Goal: Task Accomplishment & Management: Manage account settings

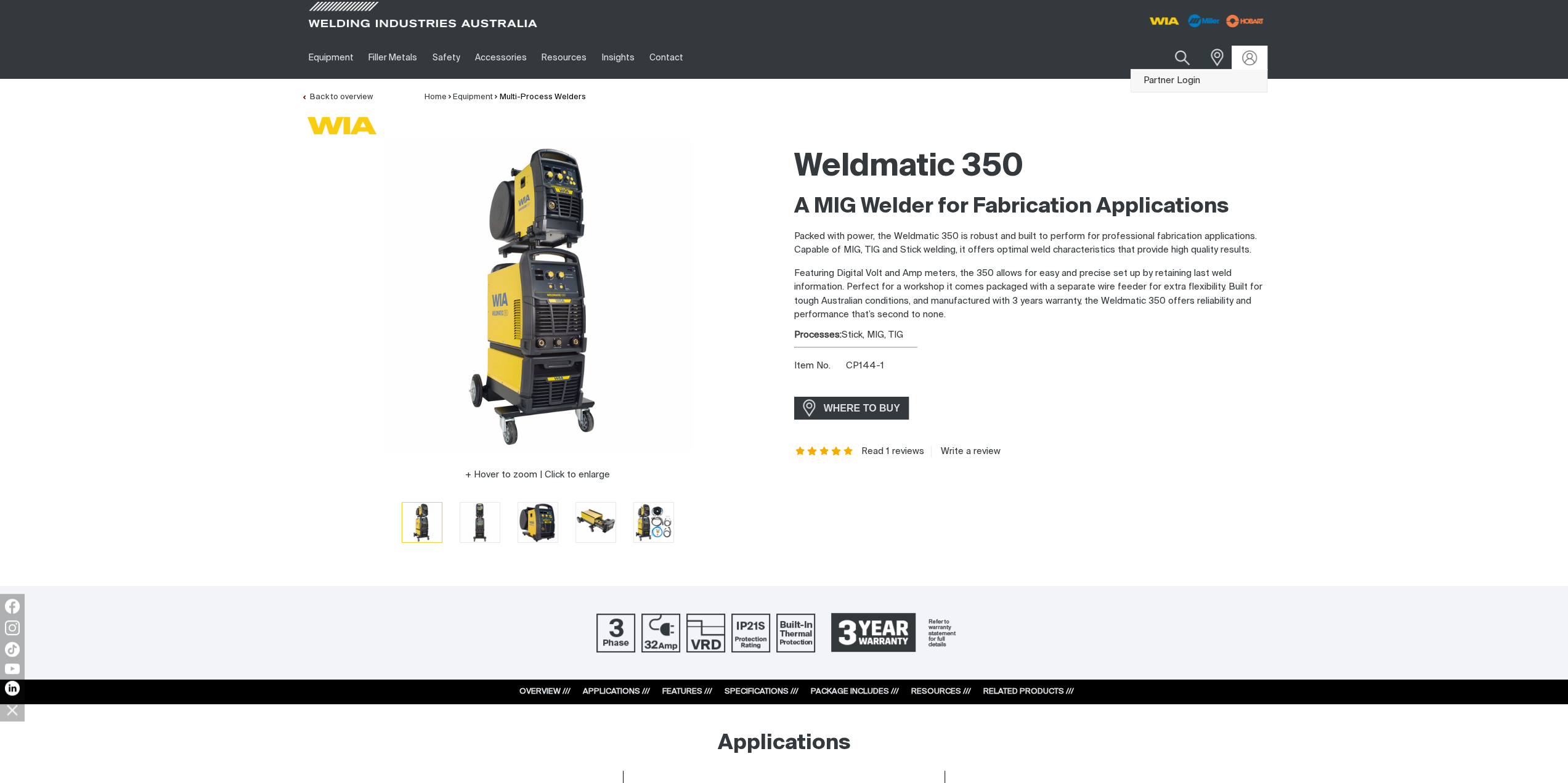
click at [1228, 73] on link "Partner Login" at bounding box center [1199, 81] width 136 height 23
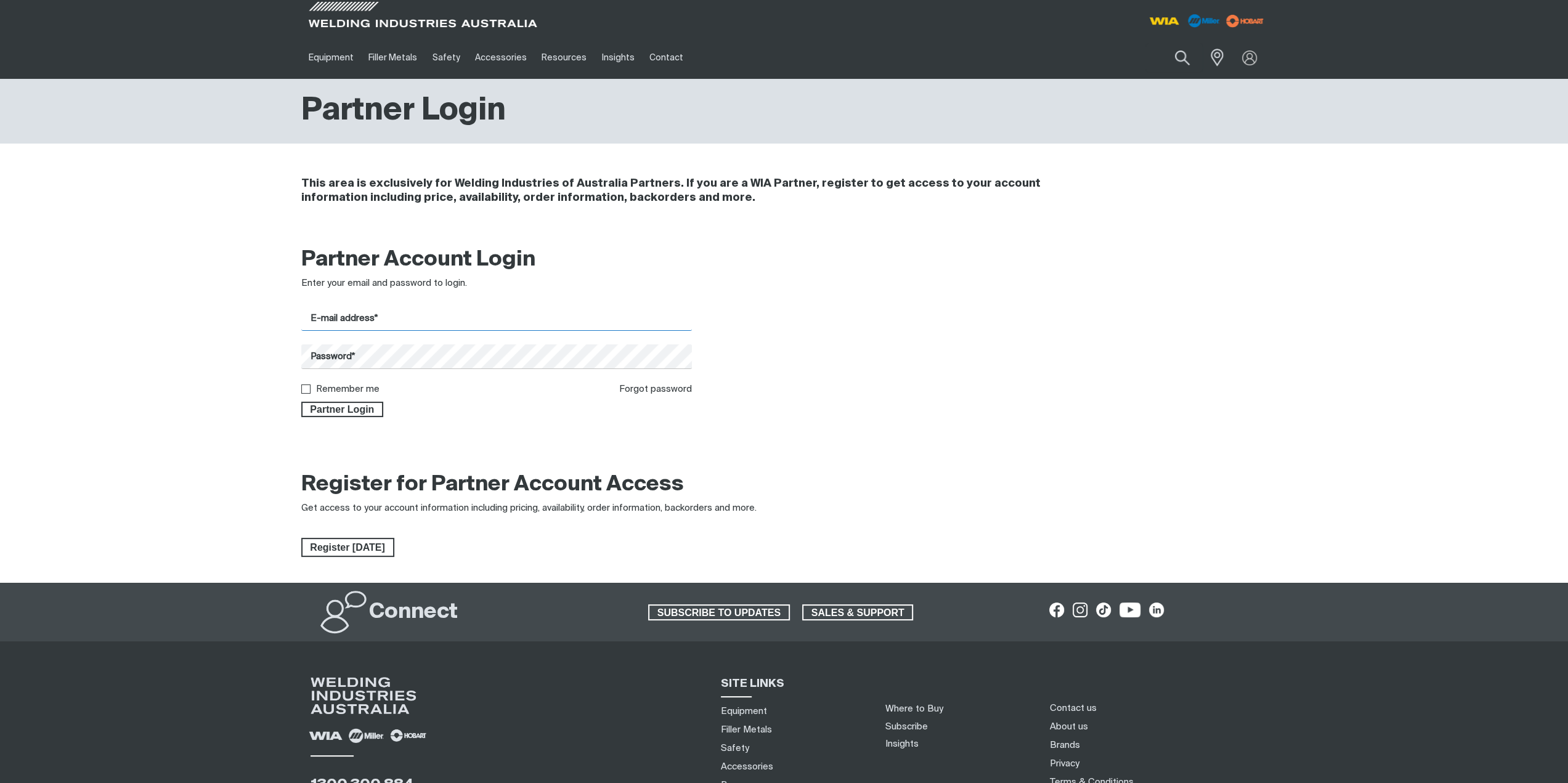
drag, startPoint x: 0, startPoint y: 0, endPoint x: 464, endPoint y: 330, distance: 569.4
click at [476, 313] on input "E-mail address*" at bounding box center [497, 319] width 392 height 24
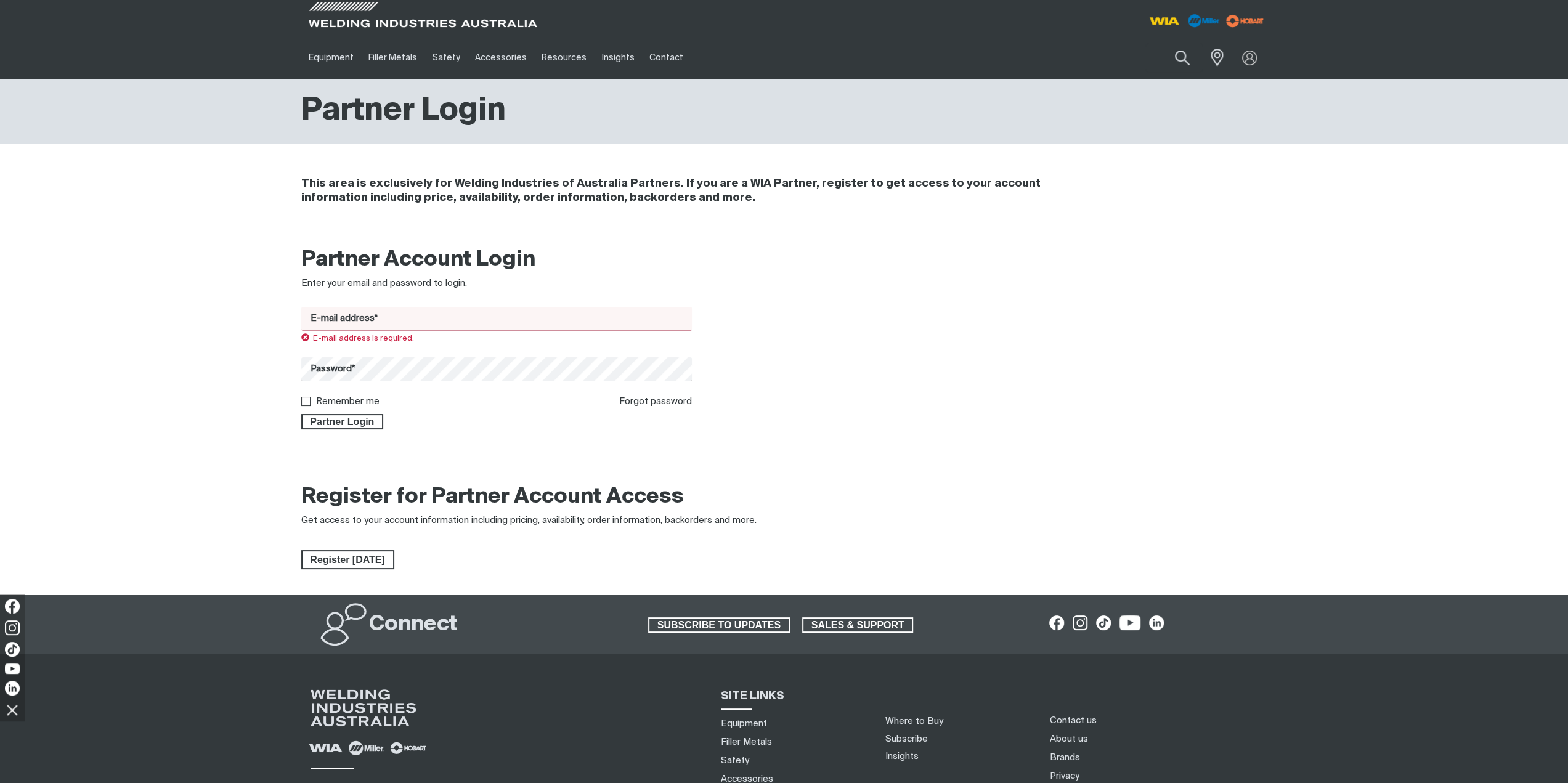
type input "[EMAIL_ADDRESS][DOMAIN_NAME]"
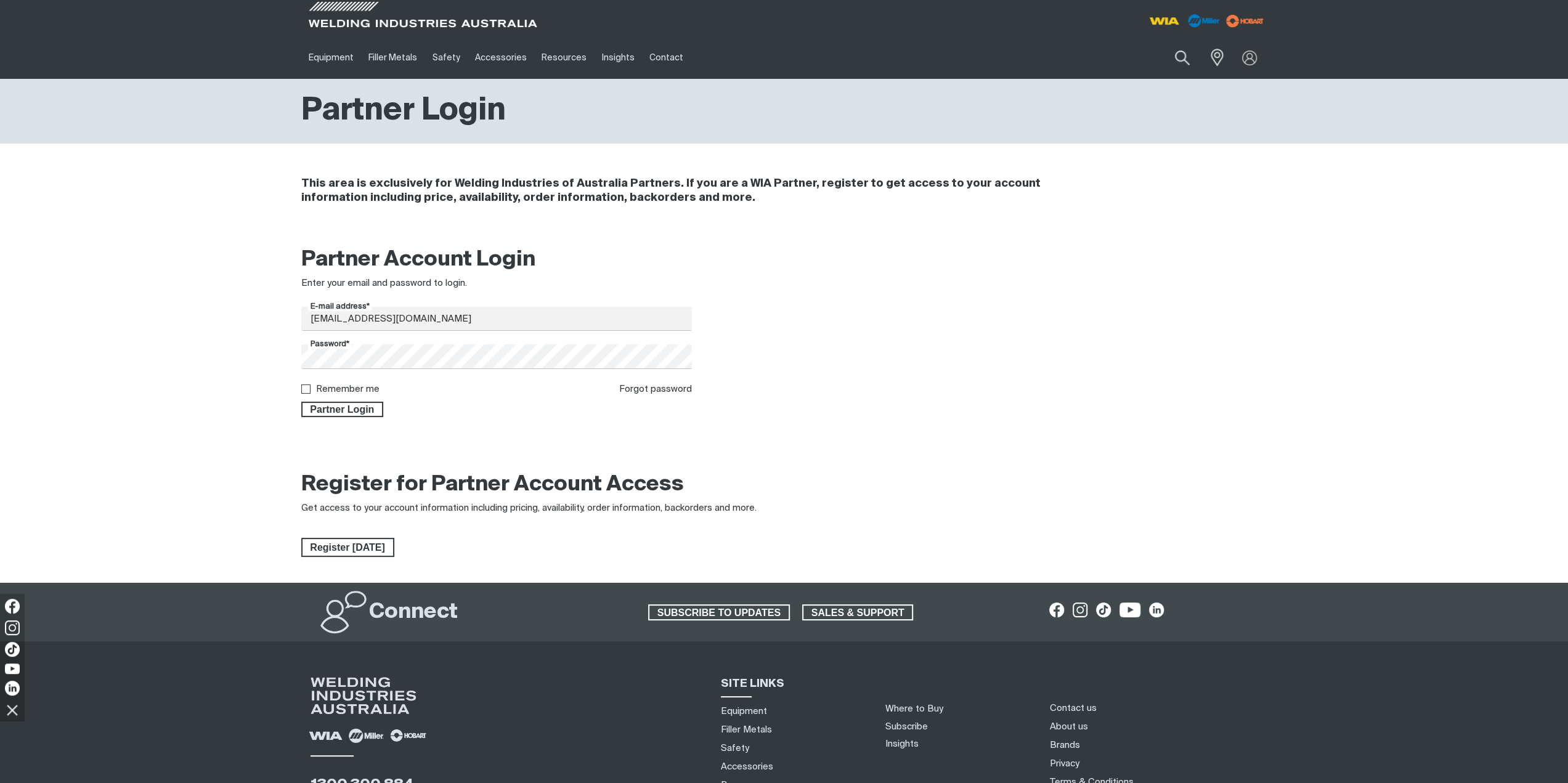
click at [362, 393] on label "Remember me" at bounding box center [348, 389] width 64 height 9
click at [310, 393] on input "Remember me" at bounding box center [305, 388] width 8 height 8
checkbox input "true"
click at [355, 417] on div "Partner Account Login Enter your email and password to login. E-mail address* […" at bounding box center [784, 336] width 986 height 195
click at [350, 412] on span "Partner Login" at bounding box center [343, 410] width 80 height 16
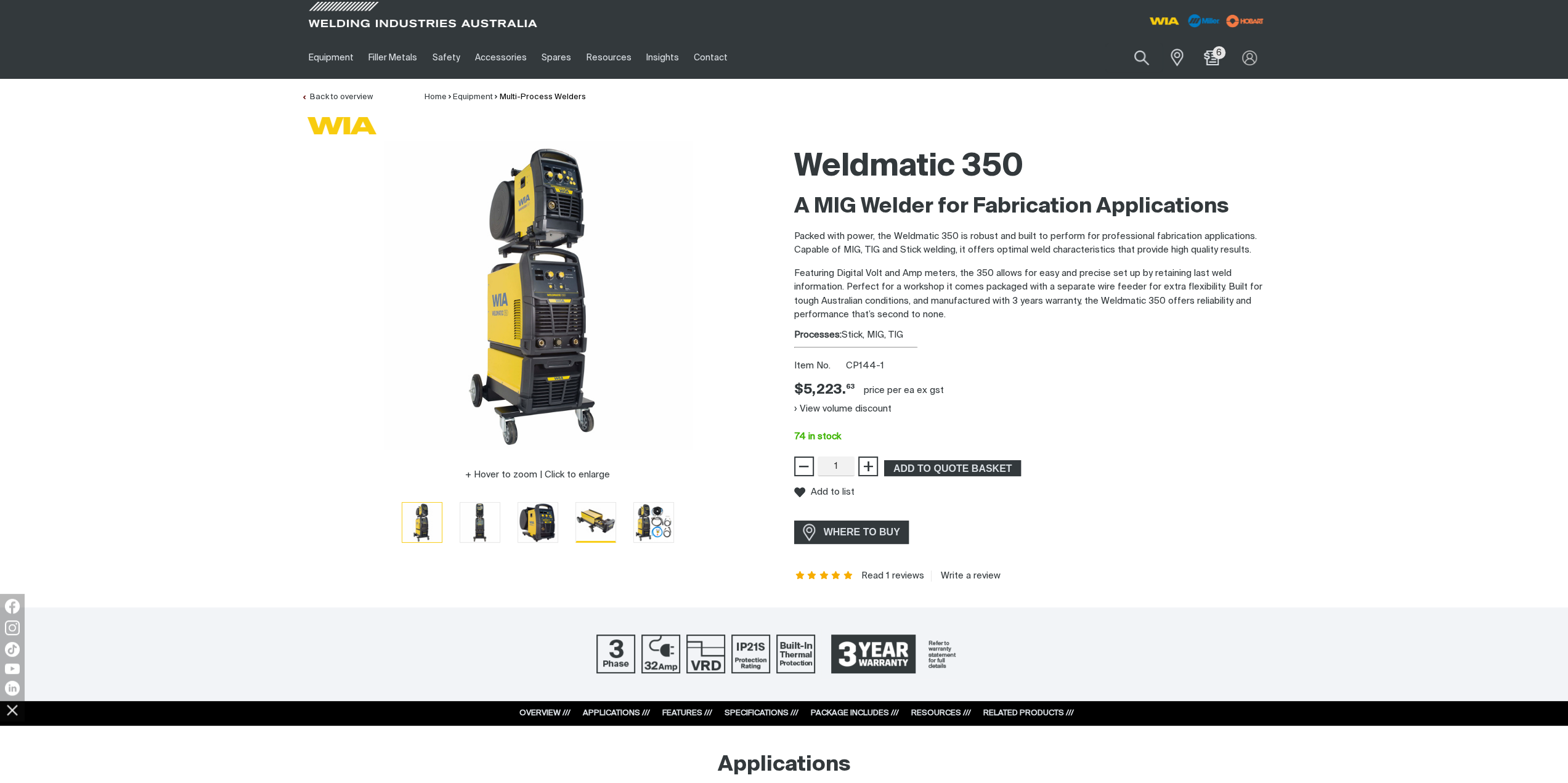
click at [607, 519] on img "Go to slide 4" at bounding box center [596, 522] width 39 height 39
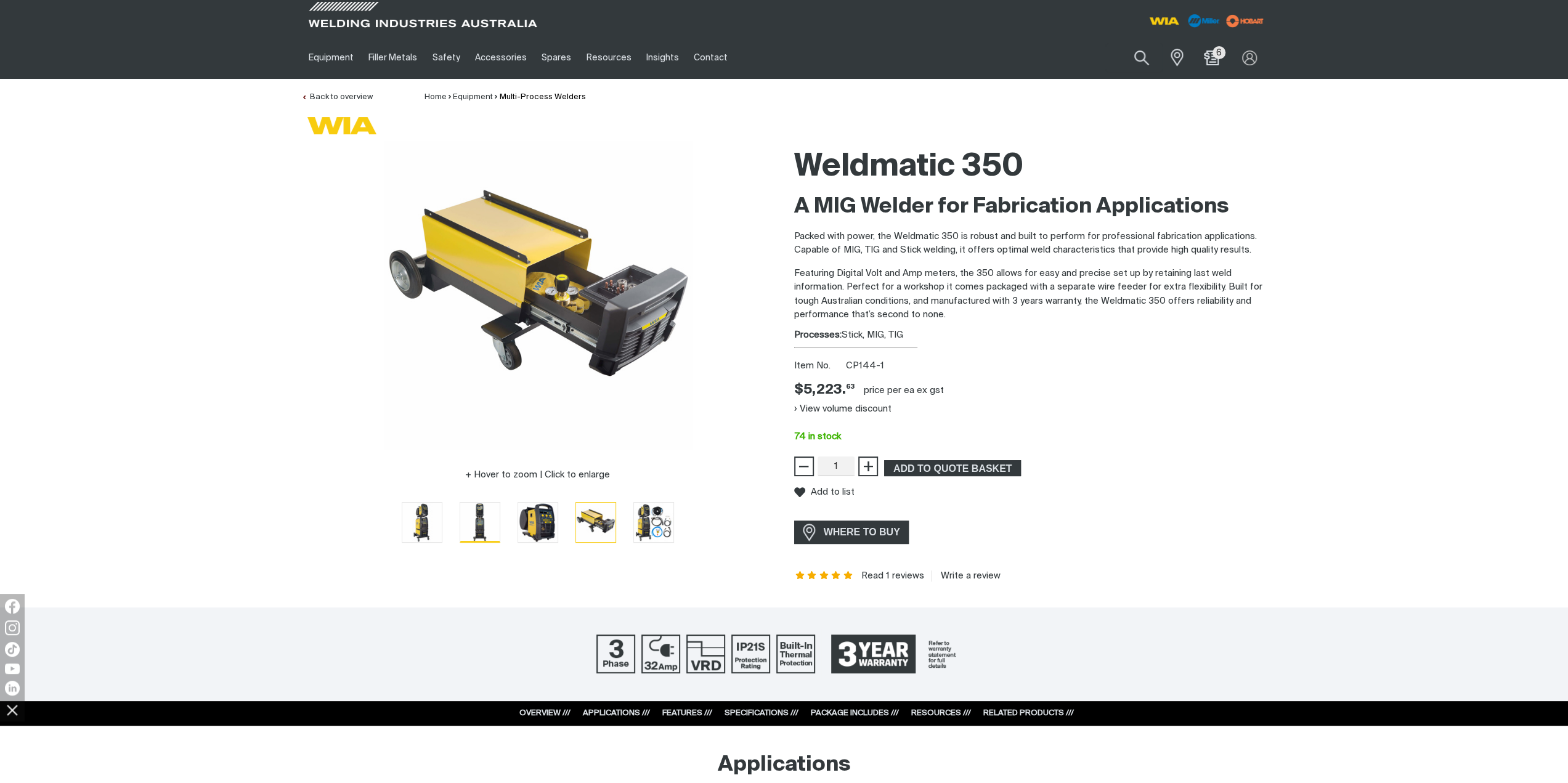
click at [475, 509] on img "Go to slide 2" at bounding box center [480, 522] width 39 height 39
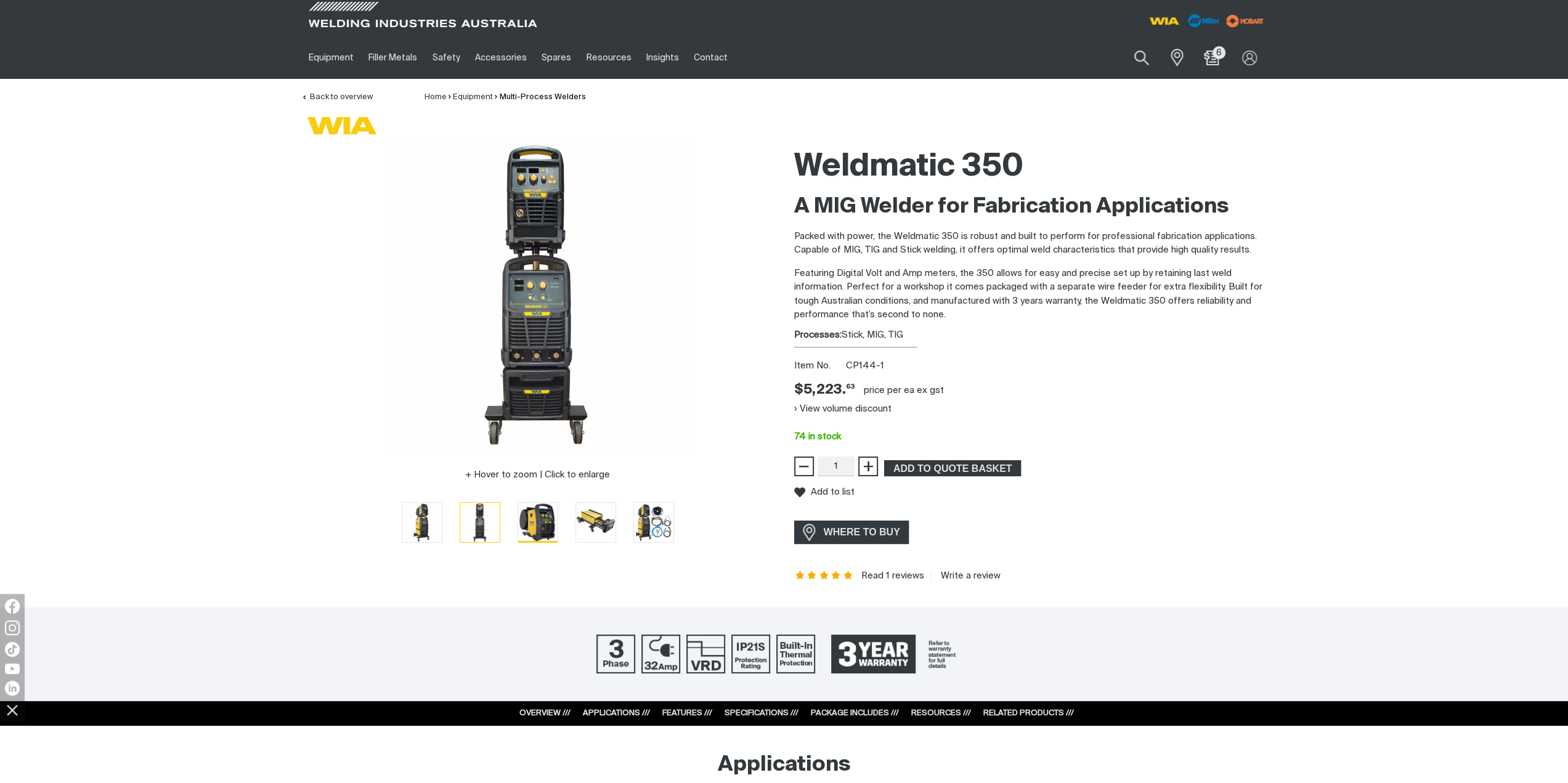
click at [538, 515] on img "Go to slide 3" at bounding box center [538, 522] width 39 height 39
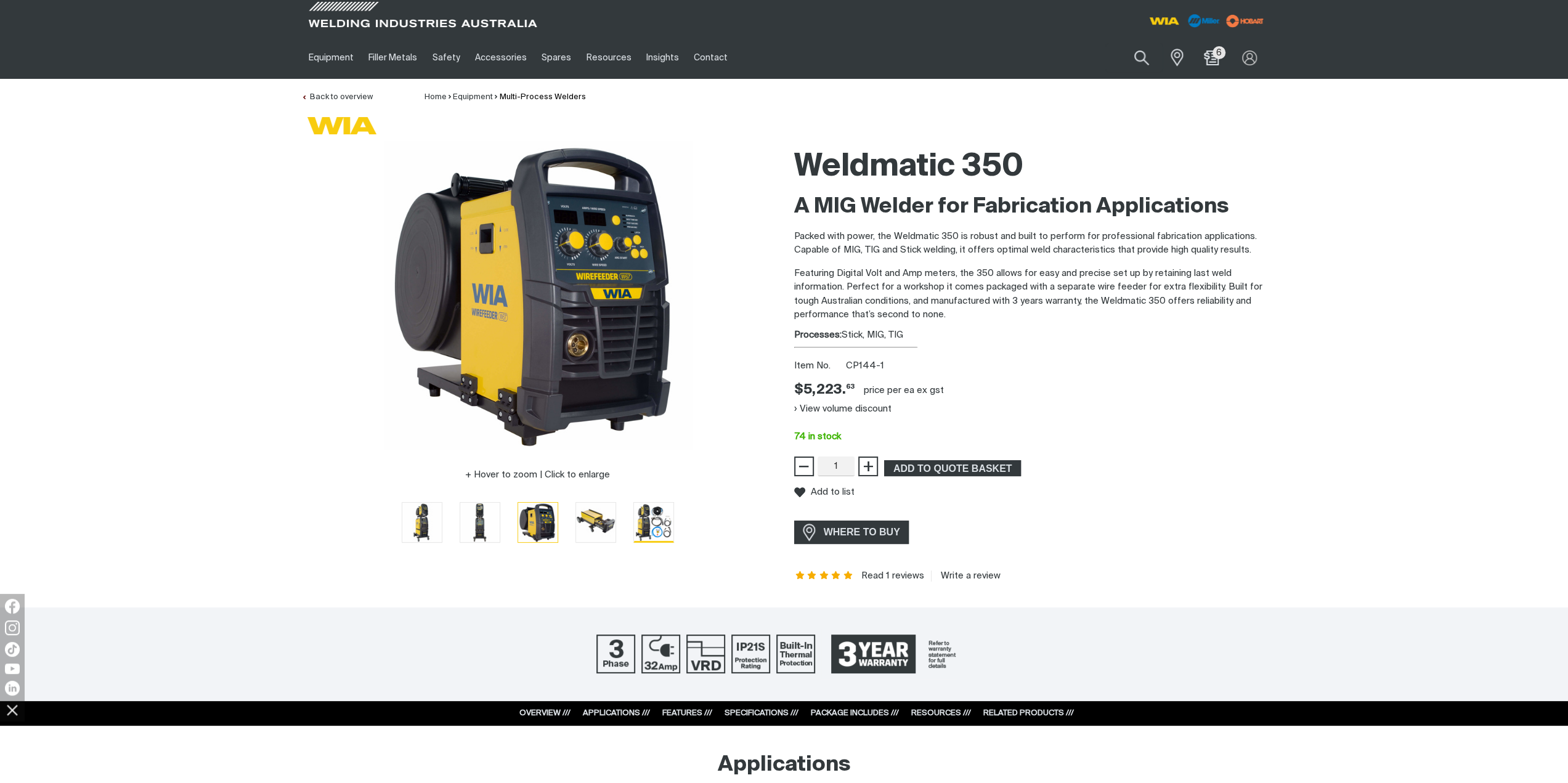
click at [663, 523] on img "Go to slide 5" at bounding box center [654, 522] width 39 height 39
